Goal: Information Seeking & Learning: Learn about a topic

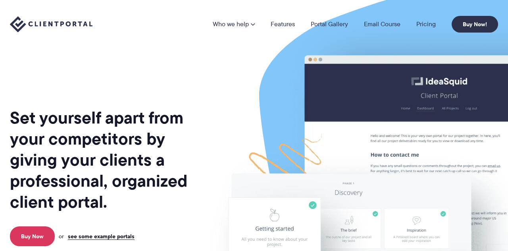
click at [415, 23] on li "Pricing" at bounding box center [425, 24] width 35 height 6
click at [423, 23] on link "Pricing" at bounding box center [425, 24] width 19 height 6
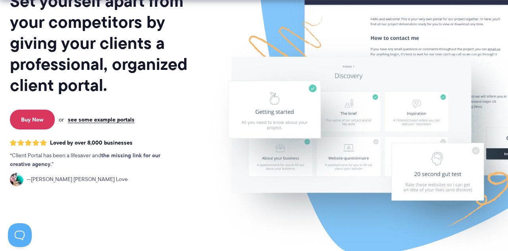
scroll to position [117, 0]
